Goal: Task Accomplishment & Management: Manage account settings

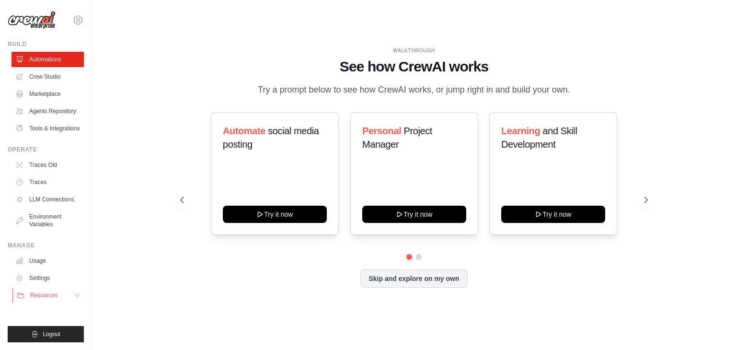
click at [75, 296] on icon at bounding box center [77, 295] width 8 height 8
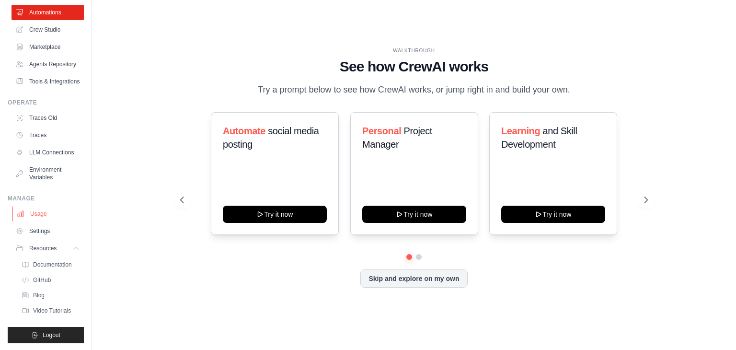
scroll to position [71, 0]
click at [494, 35] on div "WALKTHROUGH See how [PERSON_NAME] works Try a prompt below to see how [PERSON_N…" at bounding box center [413, 175] width 613 height 331
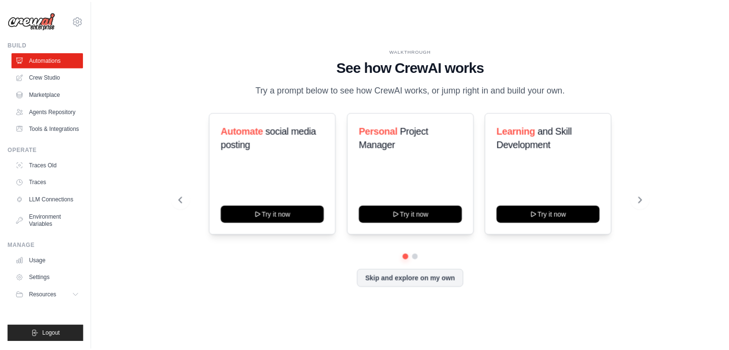
scroll to position [0, 0]
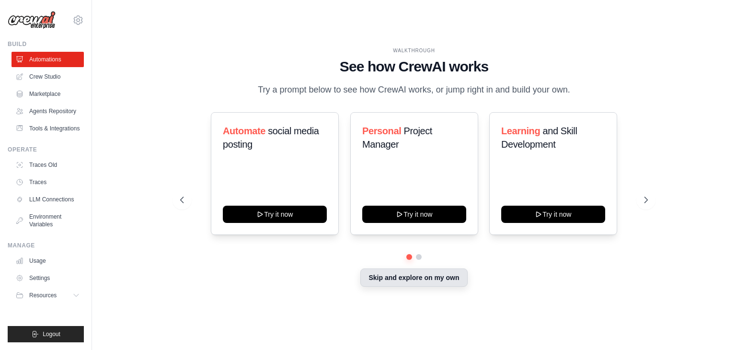
click at [423, 278] on button "Skip and explore on my own" at bounding box center [413, 277] width 107 height 18
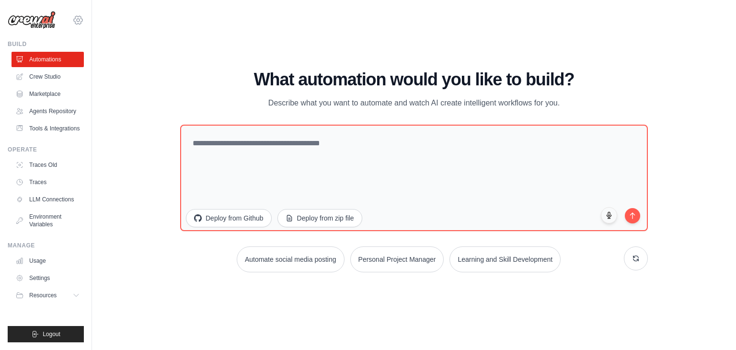
click at [76, 17] on icon at bounding box center [77, 19] width 11 height 11
click at [104, 62] on span "Settings" at bounding box center [120, 60] width 76 height 10
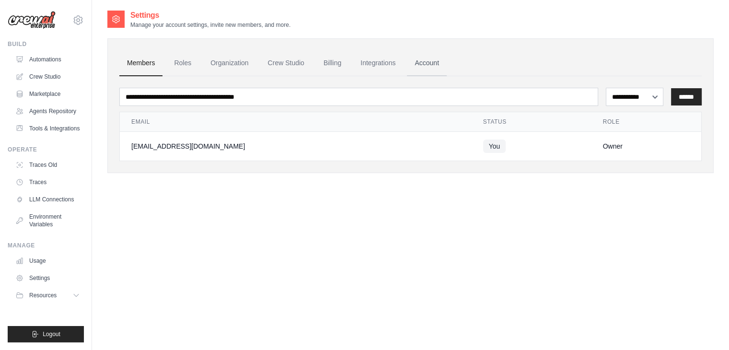
click at [422, 59] on link "Account" at bounding box center [427, 63] width 40 height 26
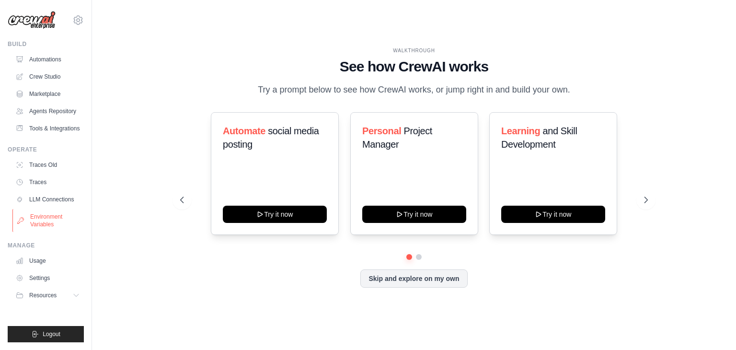
click at [48, 219] on link "Environment Variables" at bounding box center [48, 220] width 72 height 23
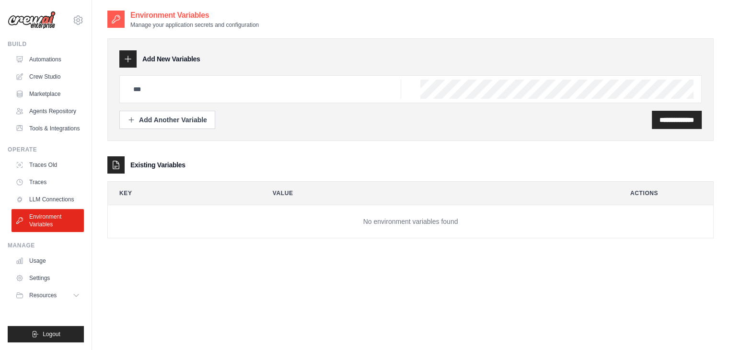
click at [435, 217] on td "No environment variables found" at bounding box center [410, 221] width 605 height 33
click at [280, 226] on td "No environment variables found" at bounding box center [410, 221] width 605 height 33
click at [154, 93] on input "text" at bounding box center [264, 89] width 274 height 19
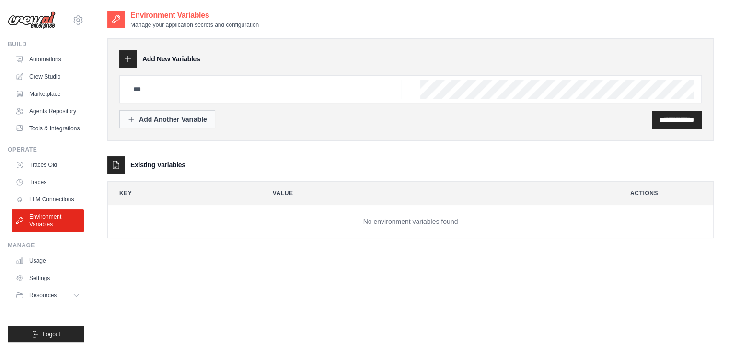
click at [152, 122] on div "Add Another Variable" at bounding box center [167, 119] width 80 height 10
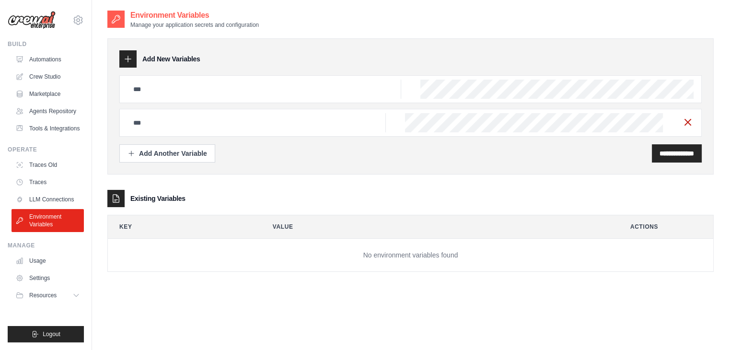
click at [688, 120] on line "button" at bounding box center [688, 122] width 6 height 6
